Goal: Task Accomplishment & Management: Use online tool/utility

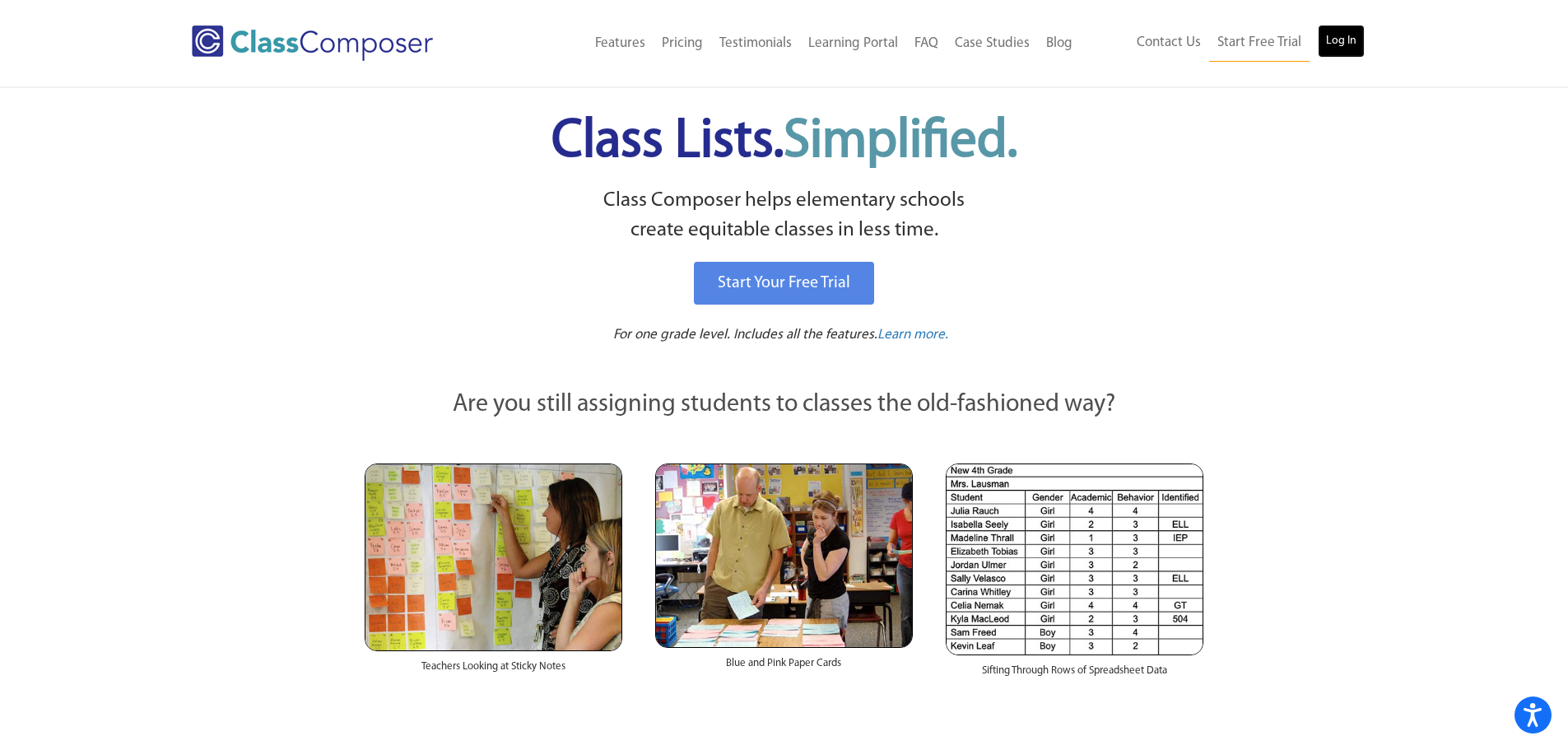
click at [1343, 46] on link "Log In" at bounding box center [1340, 41] width 47 height 33
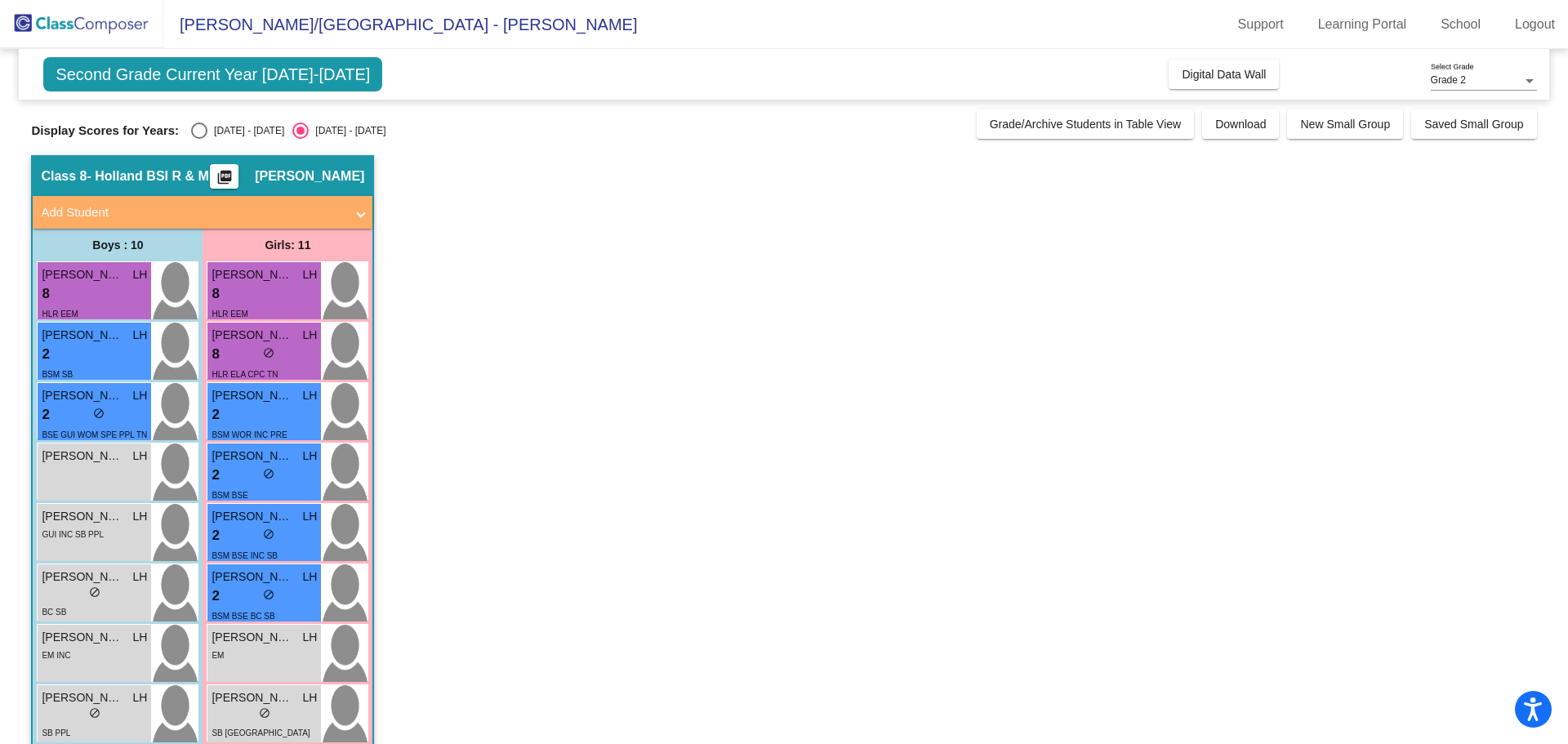
click at [195, 134] on div "Select an option" at bounding box center [199, 131] width 16 height 16
click at [199, 139] on input "[DATE] - [DATE]" at bounding box center [199, 139] width 1 height 1
radio input "true"
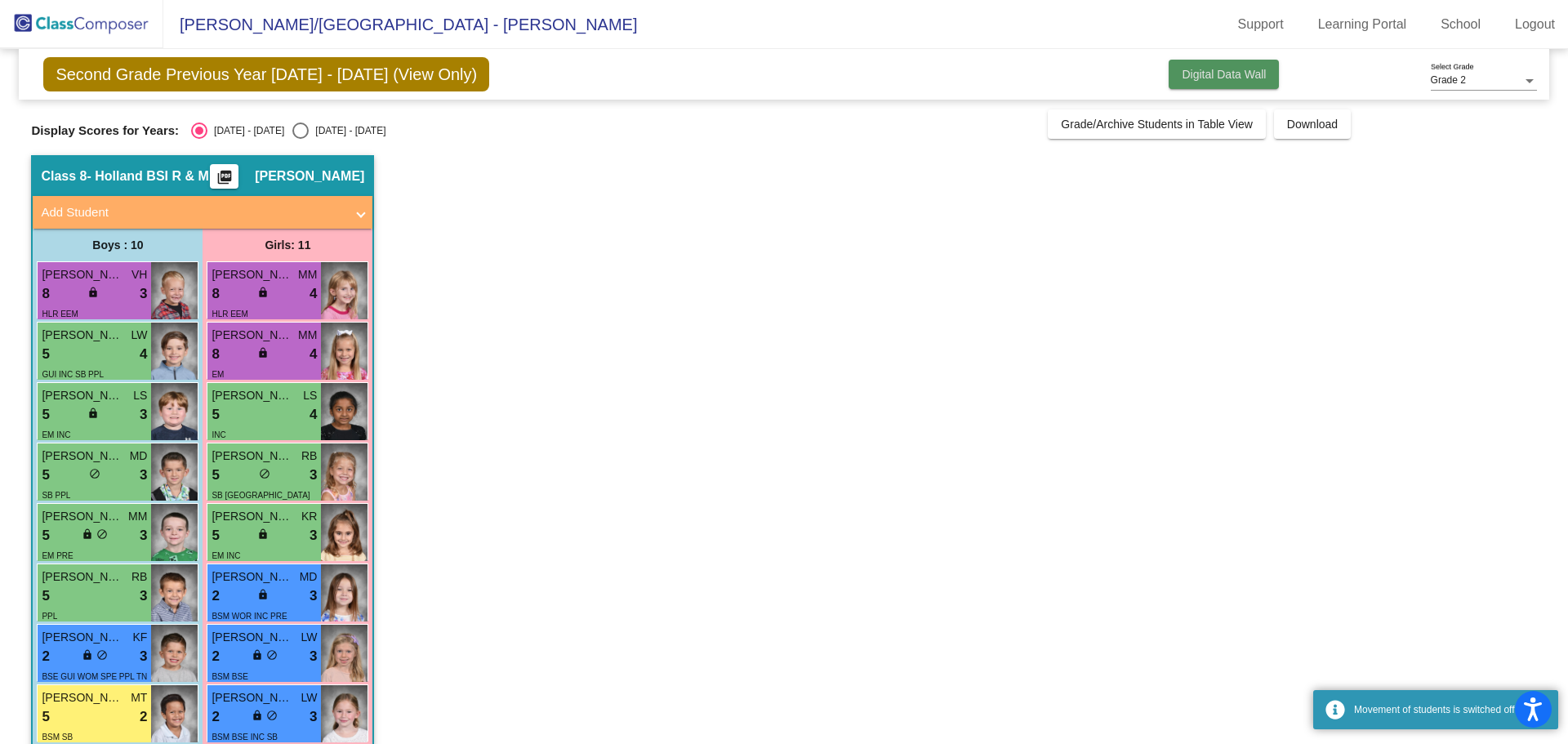
click at [1208, 73] on span "Digital Data Wall" at bounding box center [1223, 75] width 84 height 13
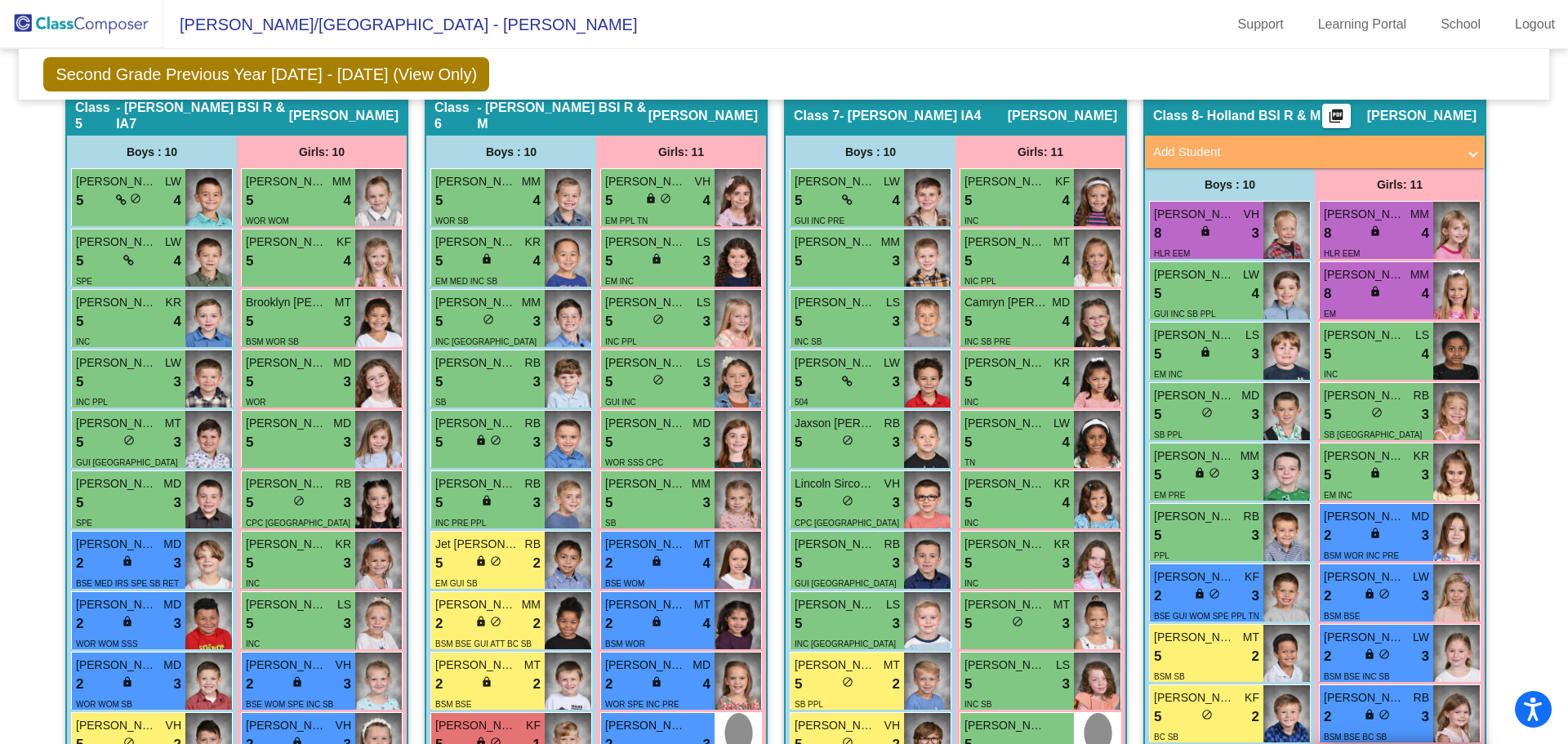
scroll to position [1307, 0]
